Goal: Task Accomplishment & Management: Manage account settings

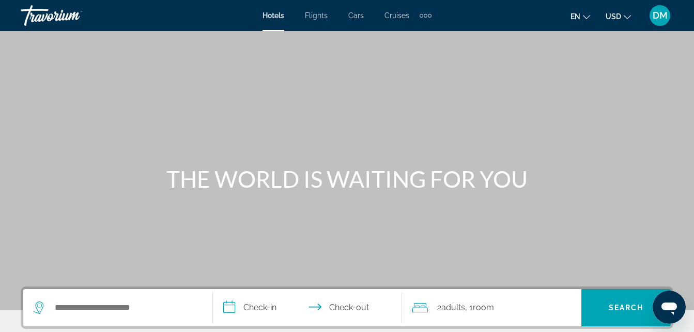
click at [667, 307] on icon "Open messaging window" at bounding box center [669, 308] width 16 height 12
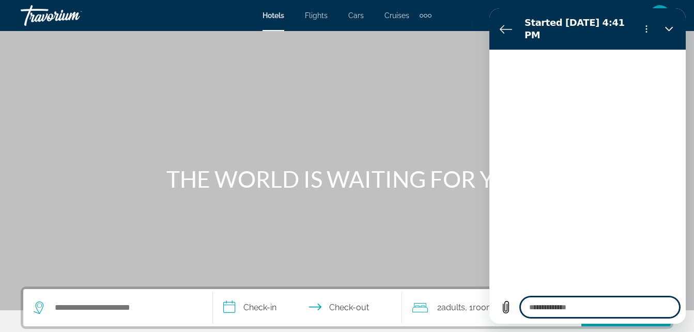
type textarea "*"
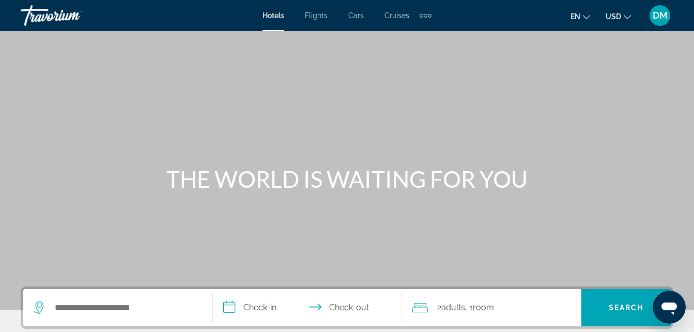
click at [660, 21] on div "DM" at bounding box center [660, 15] width 21 height 21
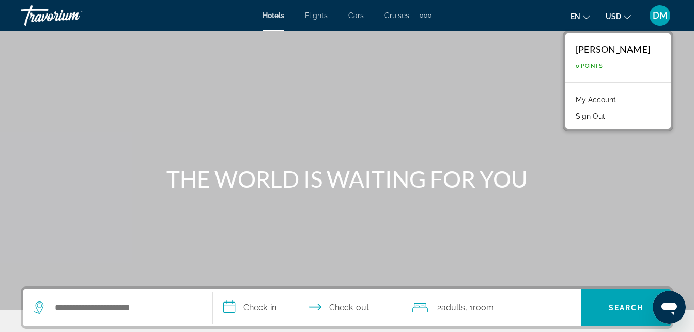
click at [586, 94] on link "My Account" at bounding box center [595, 99] width 51 height 13
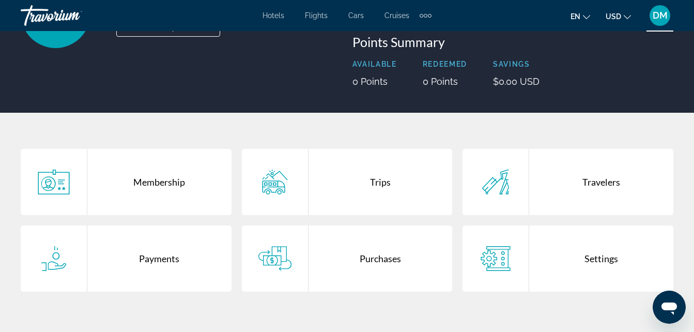
scroll to position [124, 0]
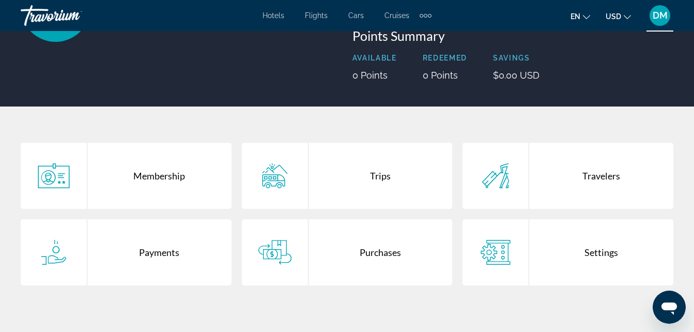
click at [379, 174] on div "Trips" at bounding box center [380, 176] width 144 height 66
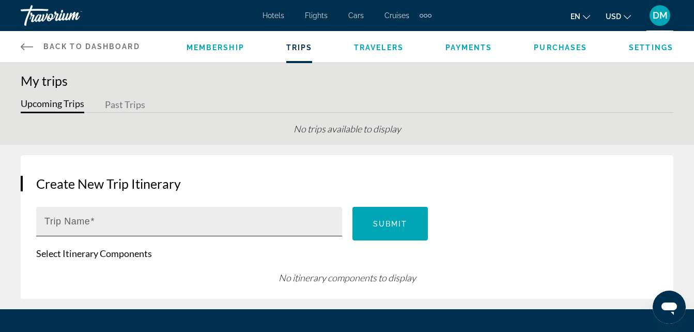
click at [106, 223] on input "Trip Name" at bounding box center [192, 226] width 296 height 12
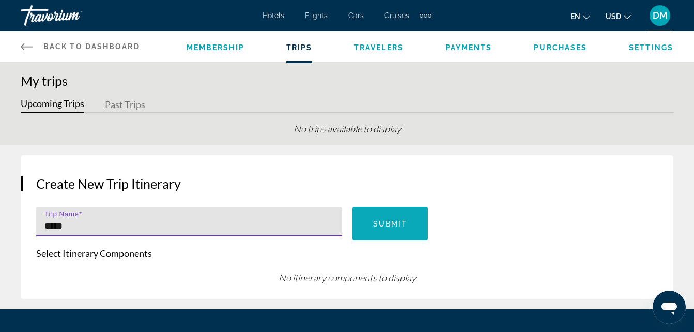
type input "*****"
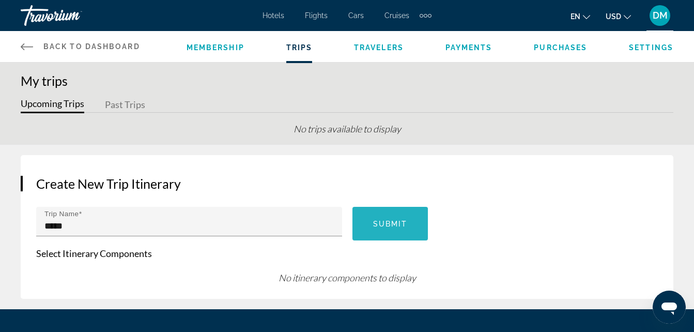
click at [371, 230] on span "Main content" at bounding box center [390, 223] width 76 height 25
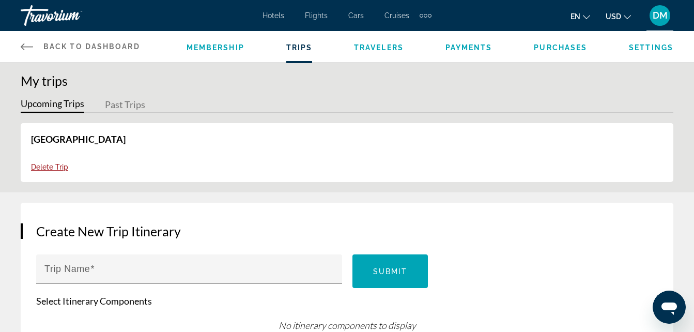
click at [482, 47] on span "Payments" at bounding box center [468, 47] width 47 height 8
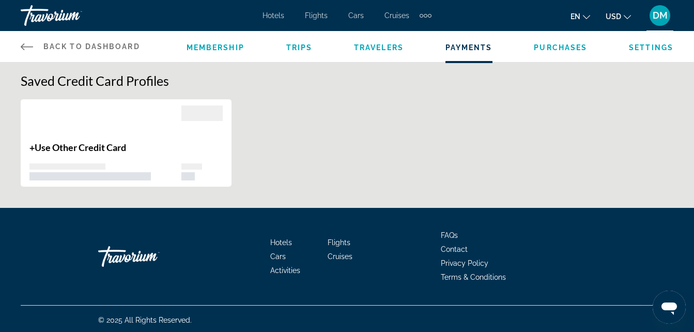
click at [65, 151] on span "Use Other Credit Card" at bounding box center [80, 147] width 91 height 11
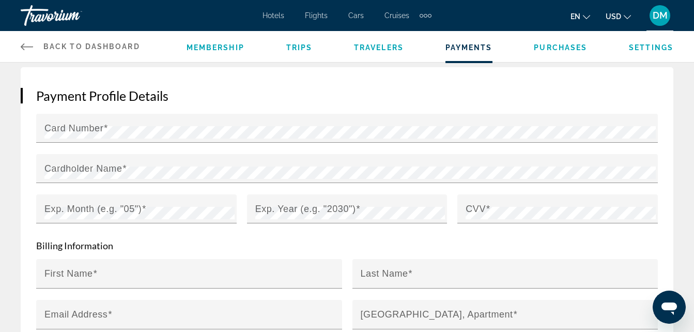
scroll to position [156, 0]
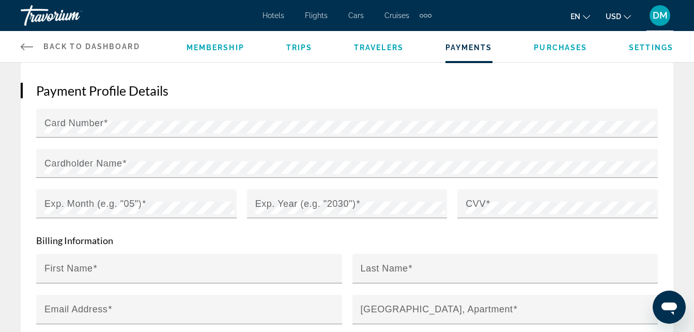
click at [561, 49] on span "Purchases" at bounding box center [560, 47] width 53 height 8
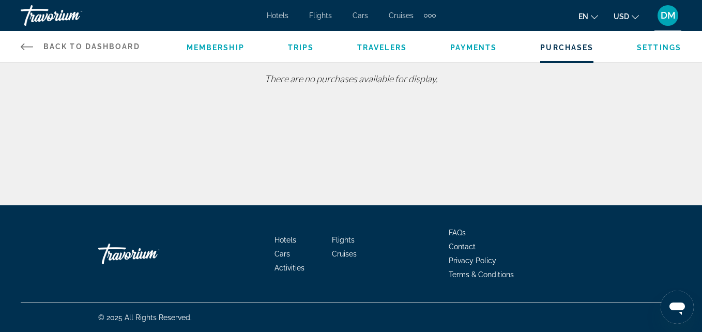
click at [645, 48] on span "Settings" at bounding box center [659, 47] width 44 height 8
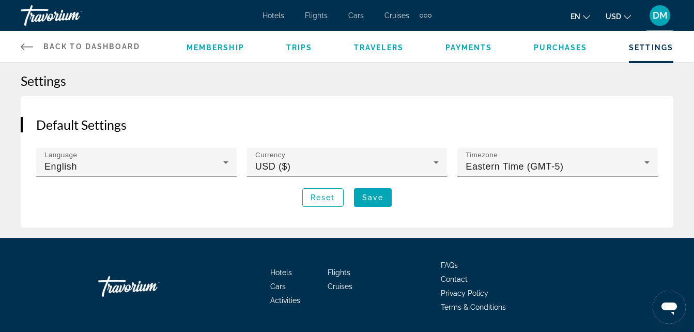
click at [661, 6] on div "DM" at bounding box center [660, 15] width 21 height 21
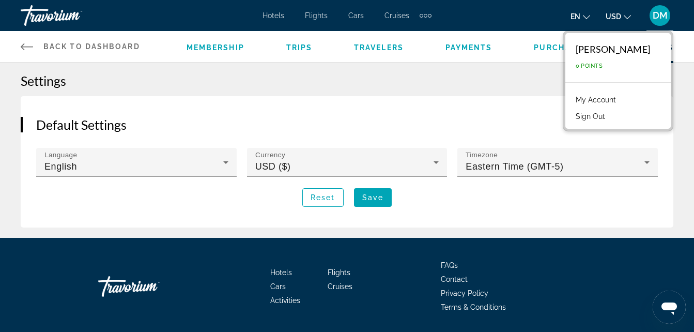
click at [579, 97] on link "My Account" at bounding box center [595, 99] width 51 height 13
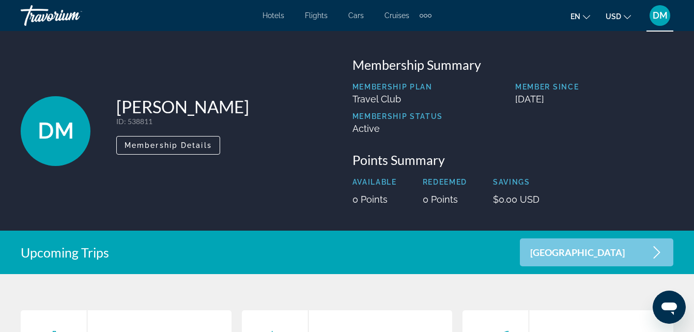
click at [640, 245] on div "Ghana" at bounding box center [596, 252] width 153 height 28
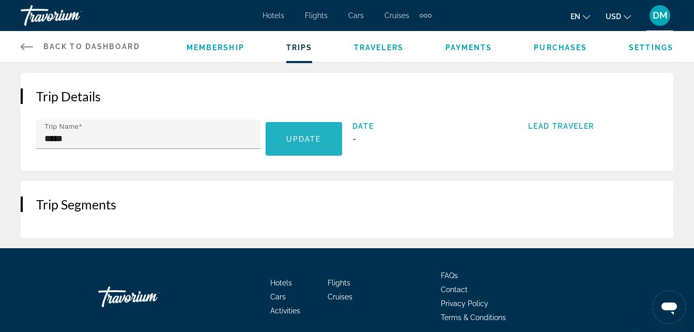
click at [297, 145] on span "Main content" at bounding box center [304, 139] width 76 height 25
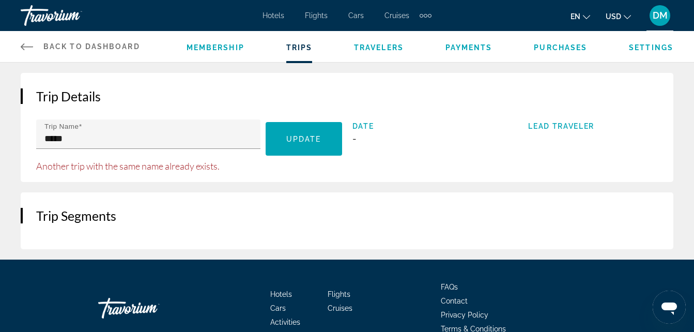
click at [659, 14] on span "DM" at bounding box center [660, 15] width 15 height 10
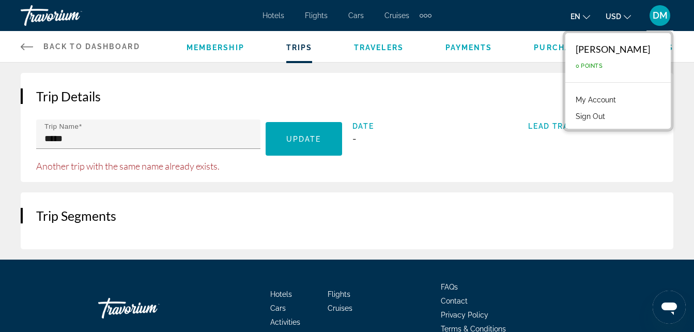
click at [595, 100] on link "My Account" at bounding box center [595, 99] width 51 height 13
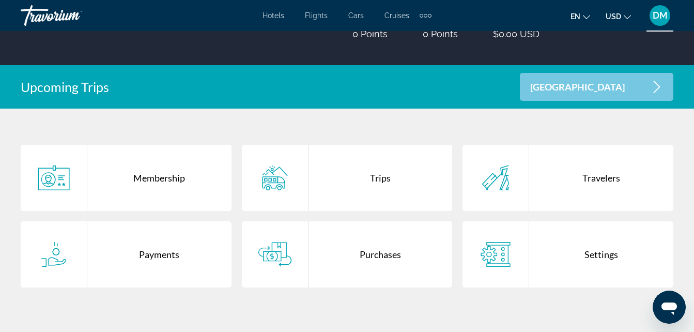
scroll to position [186, 0]
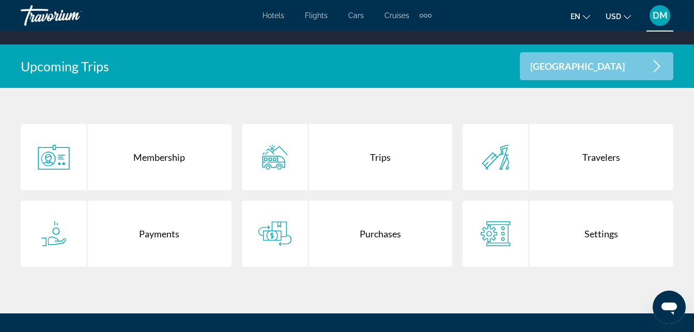
click at [388, 231] on div "Purchases" at bounding box center [380, 233] width 144 height 66
